Goal: Register for event/course

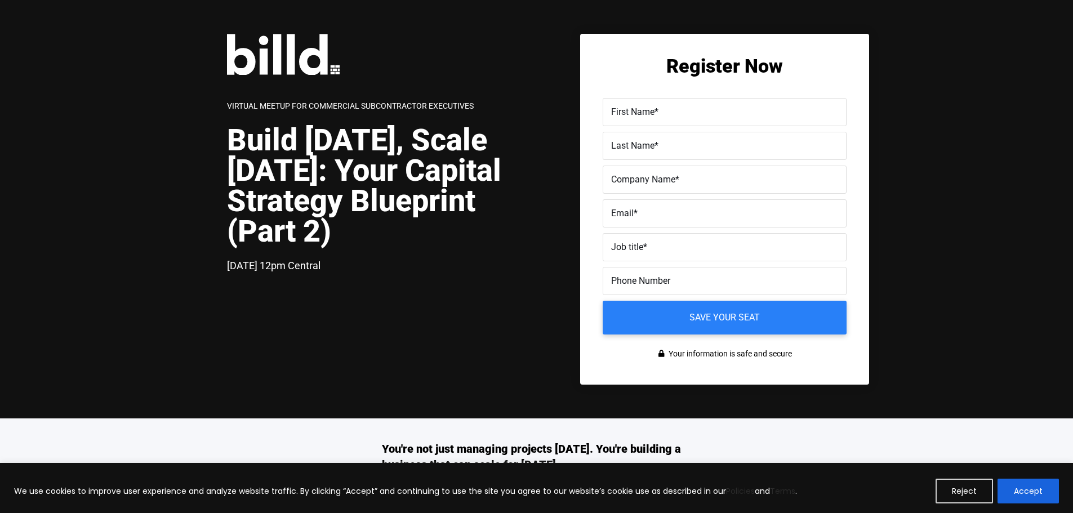
click at [655, 108] on label "First Name *" at bounding box center [724, 112] width 227 height 16
click at [655, 108] on input "First Name *" at bounding box center [725, 112] width 244 height 28
type input "[PERSON_NAME]"
type input "[PERSON_NAME] Roofing & Insulation"
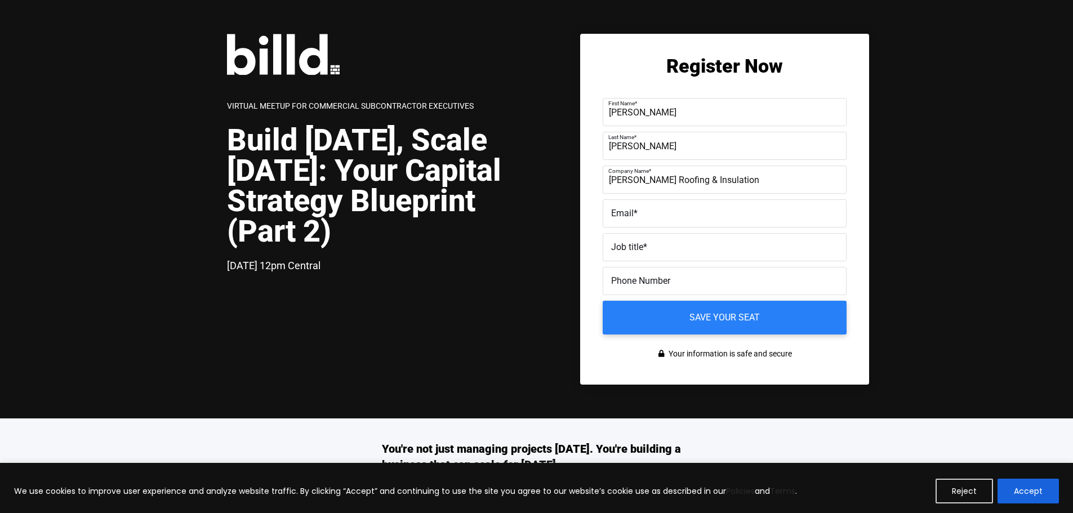
click at [645, 217] on label "Email *" at bounding box center [724, 214] width 227 height 16
click at [645, 217] on input "Email *" at bounding box center [725, 213] width 244 height 28
type input "[EMAIL_ADDRESS][DOMAIN_NAME]"
click at [670, 249] on label "Job title *" at bounding box center [724, 247] width 227 height 16
click at [670, 249] on input "Job title *" at bounding box center [725, 247] width 244 height 28
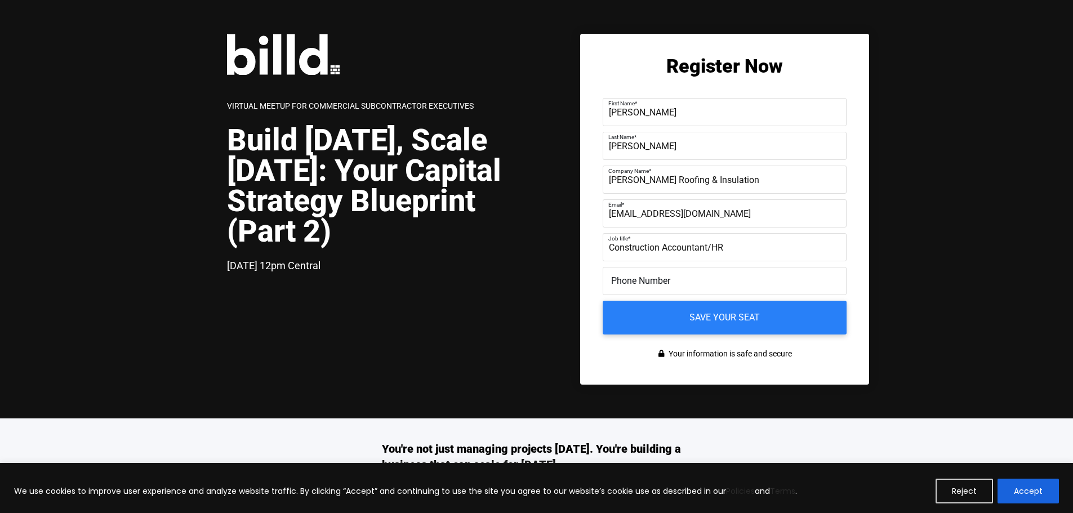
type input "Construction Accountant/HR"
click at [716, 310] on input "Save your seat" at bounding box center [725, 317] width 256 height 35
